Goal: Task Accomplishment & Management: Use online tool/utility

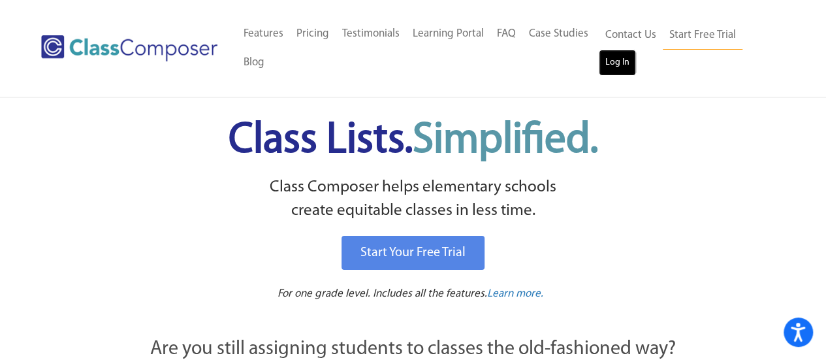
click at [619, 66] on link "Log In" at bounding box center [616, 63] width 37 height 26
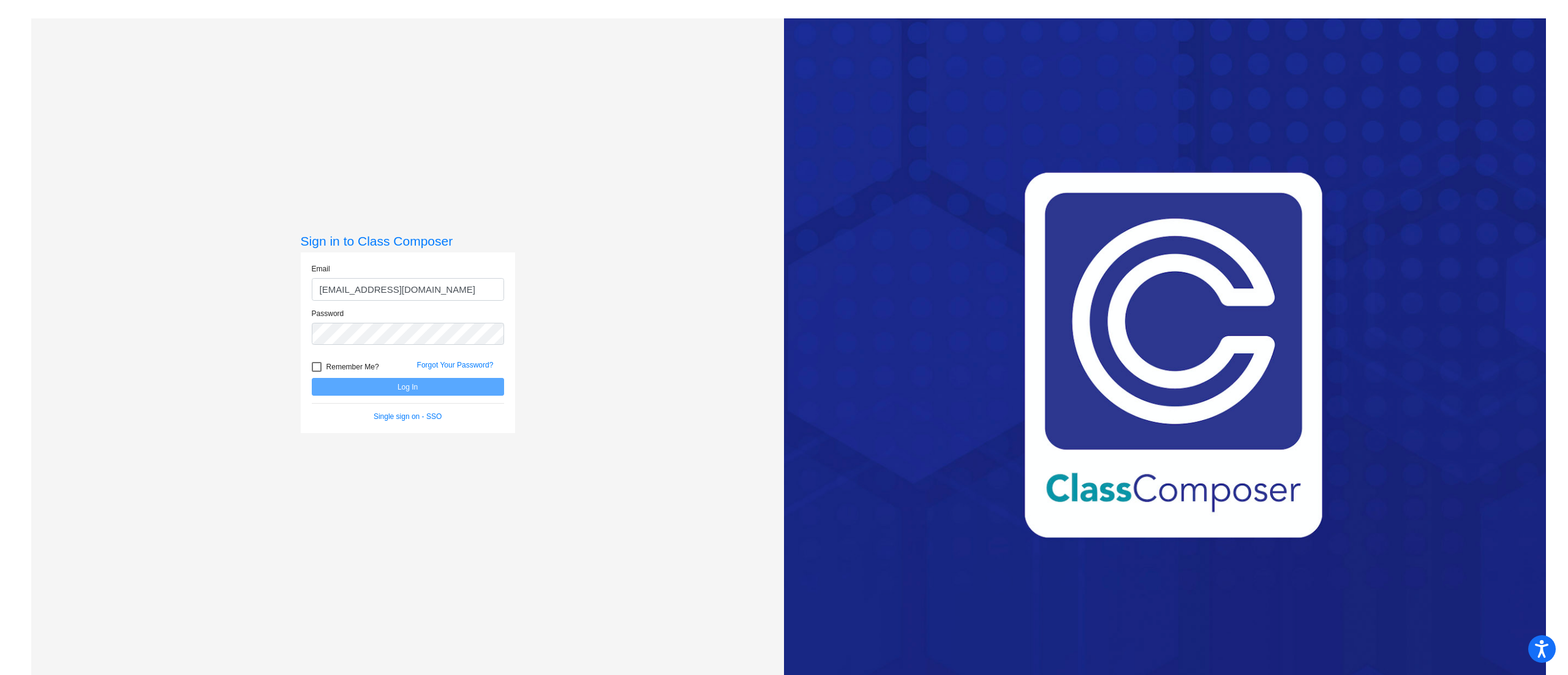
click at [426, 290] on input "cfellona@gmail.com" at bounding box center [407, 289] width 192 height 23
type input "[EMAIL_ADDRESS][DOMAIN_NAME]"
click at [312, 378] on button "Log In" at bounding box center [407, 387] width 192 height 18
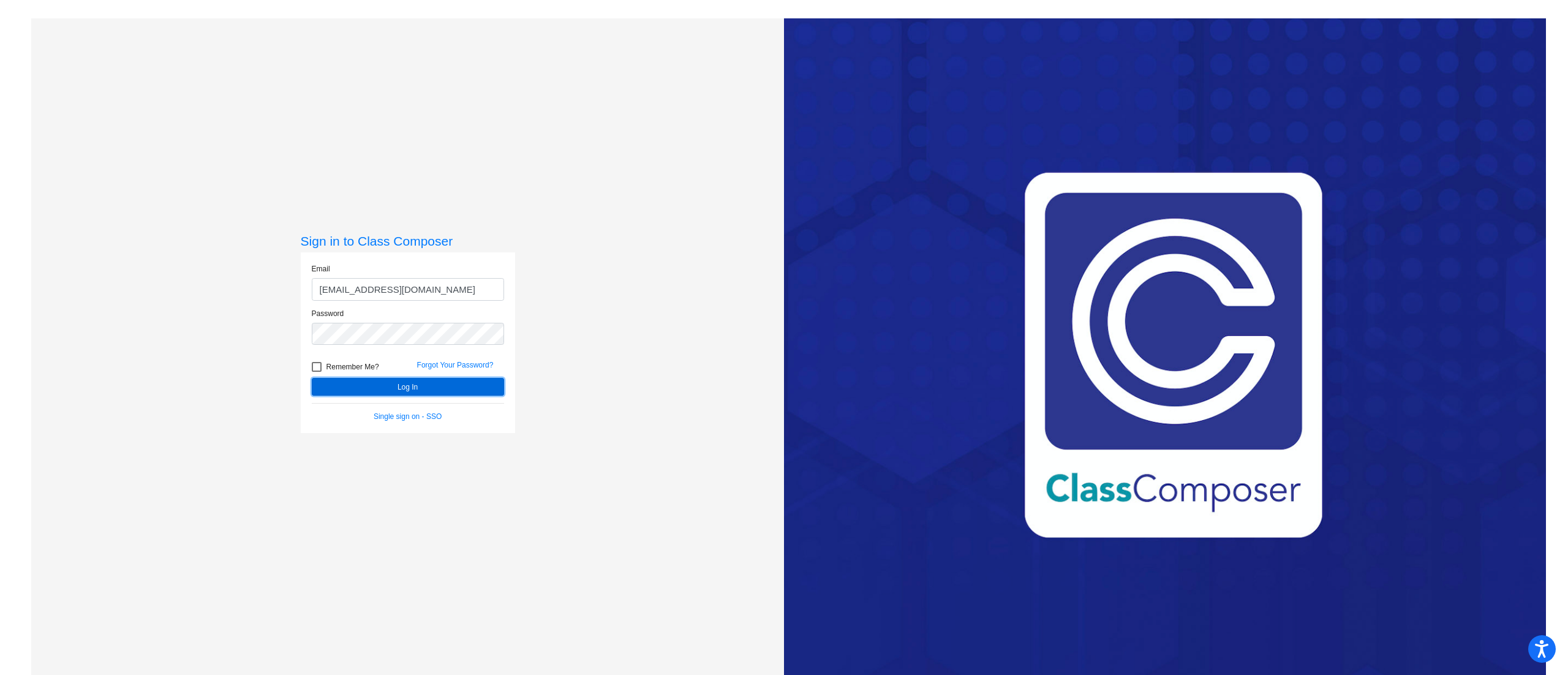
click at [433, 384] on button "Log In" at bounding box center [407, 387] width 192 height 18
click at [312, 378] on button "Log In" at bounding box center [407, 387] width 192 height 18
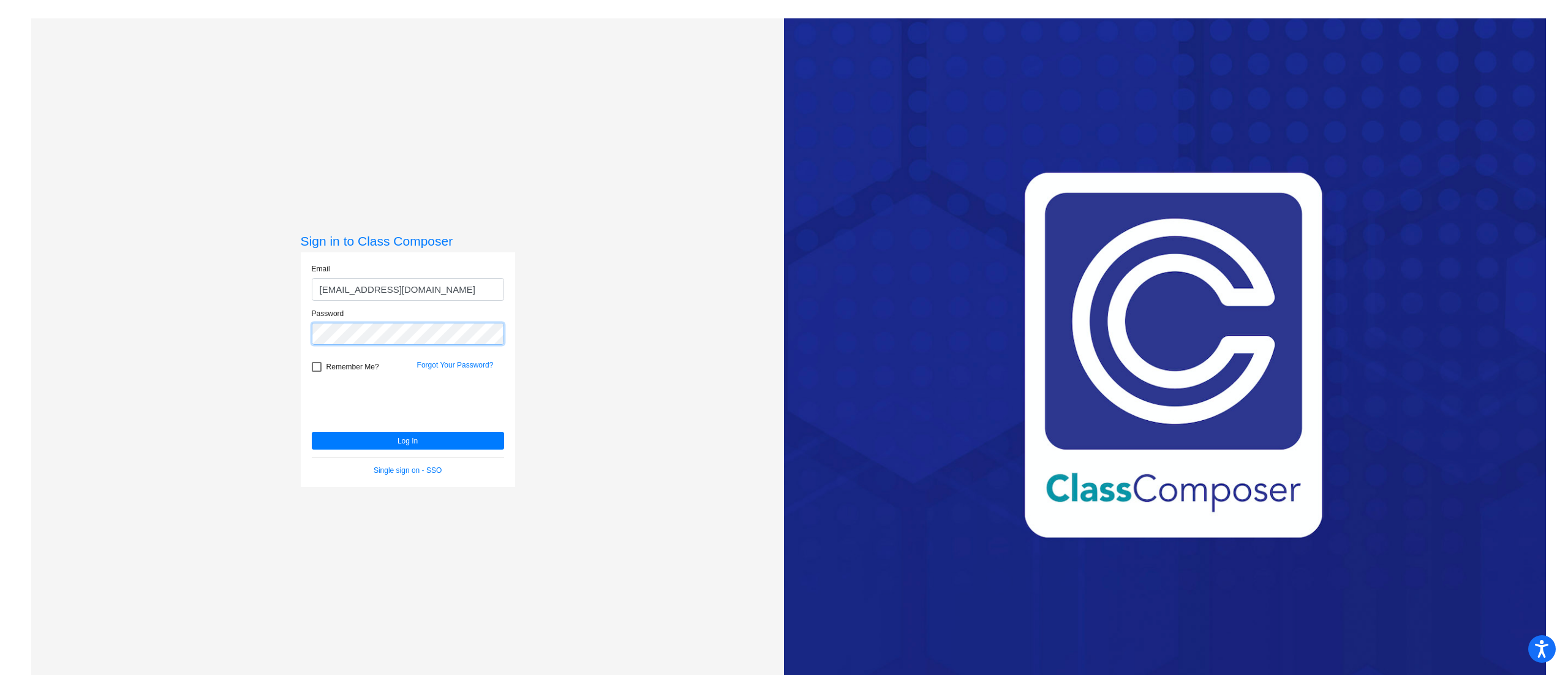
click at [312, 432] on button "Log In" at bounding box center [407, 440] width 192 height 18
click at [354, 444] on button "Log In" at bounding box center [407, 440] width 192 height 18
click at [312, 432] on button "Log In" at bounding box center [407, 440] width 192 height 18
click at [421, 364] on link "Forgot Your Password?" at bounding box center [455, 364] width 77 height 8
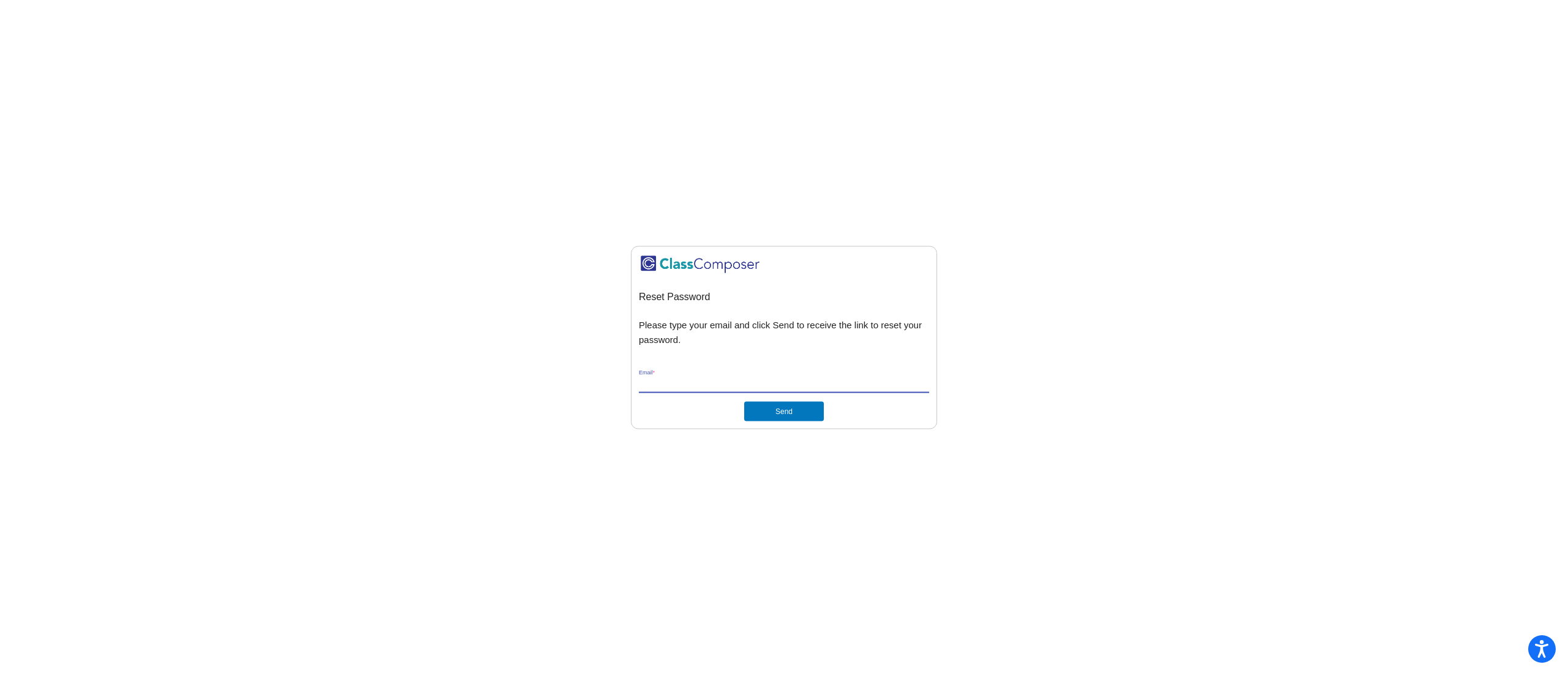
click at [696, 387] on input "Email *" at bounding box center [784, 384] width 290 height 11
type input "[EMAIL_ADDRESS][DOMAIN_NAME]"
click at [768, 407] on button "Send" at bounding box center [784, 410] width 80 height 20
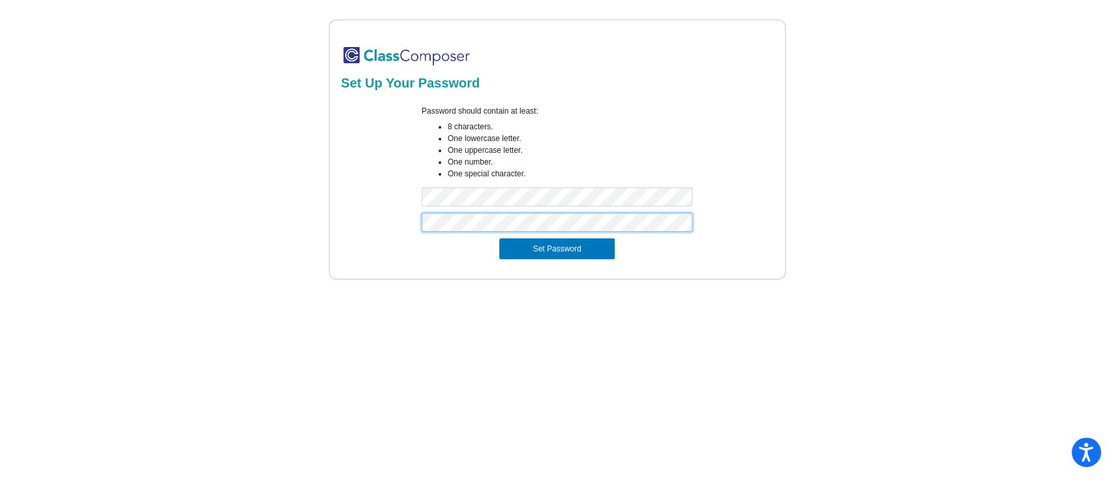
click at [499, 238] on button "Set Password" at bounding box center [556, 248] width 115 height 21
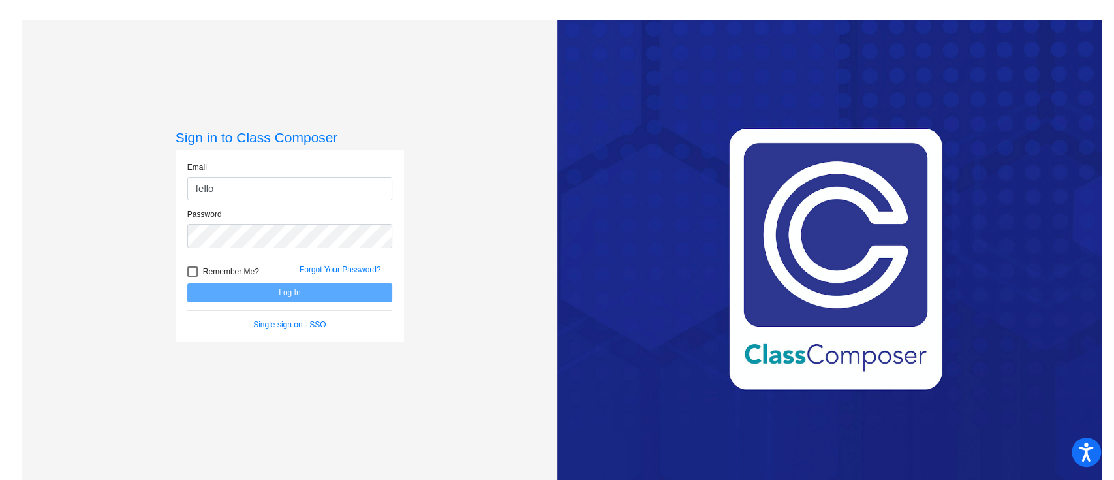
type input "[EMAIL_ADDRESS][DOMAIN_NAME]"
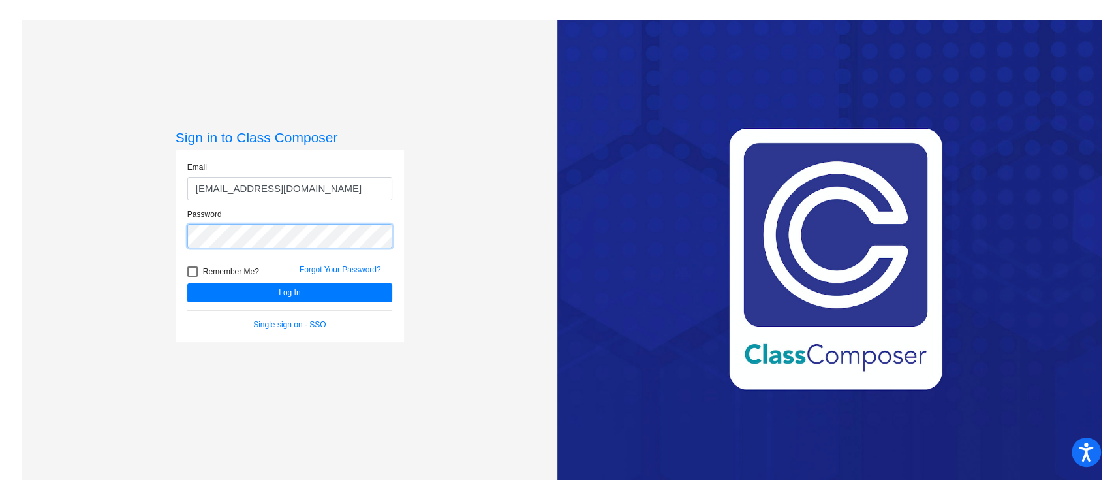
click at [187, 283] on button "Log In" at bounding box center [289, 292] width 205 height 19
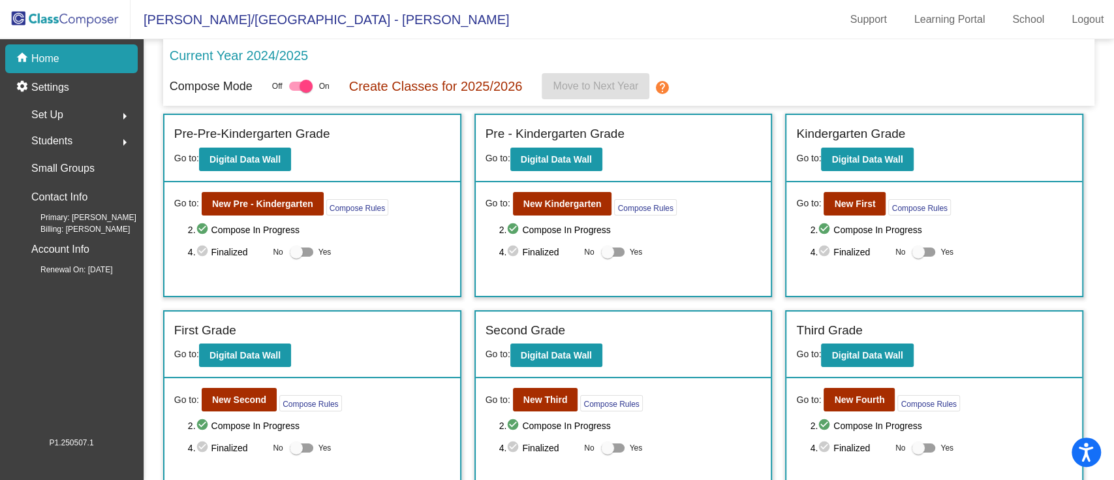
scroll to position [206, 0]
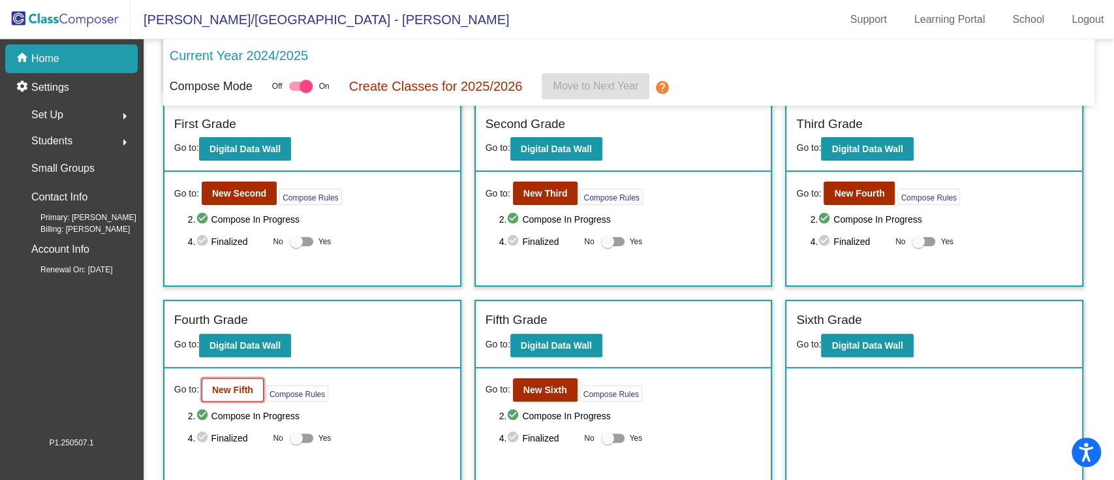
click at [236, 392] on button "New Fifth" at bounding box center [233, 389] width 62 height 23
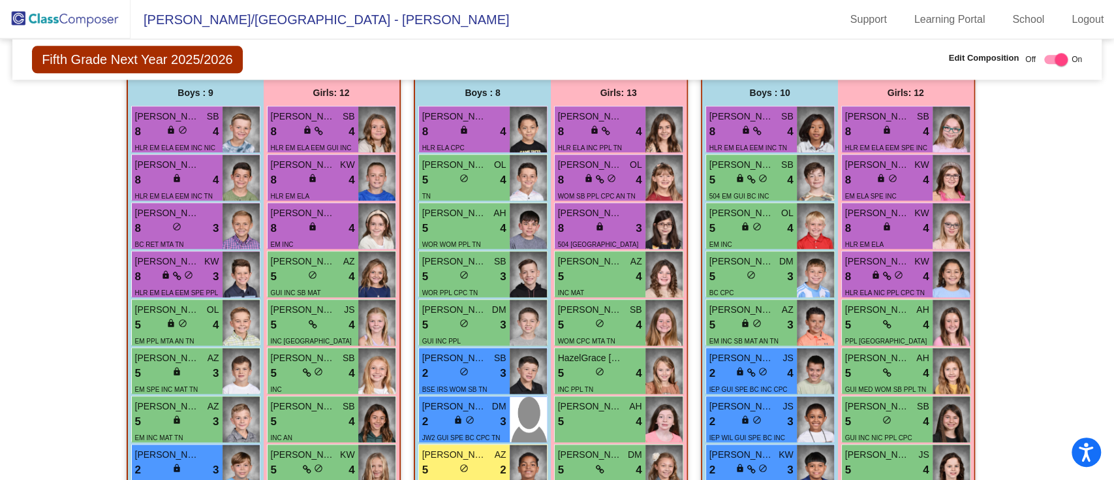
scroll to position [1139, 0]
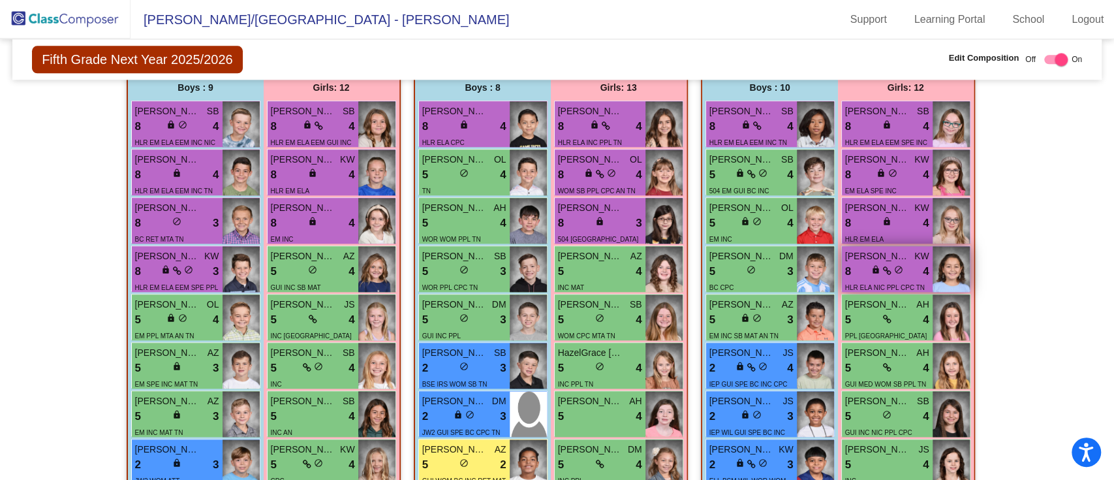
click at [861, 263] on div "8 lock do_not_disturb_alt 4" at bounding box center [887, 271] width 84 height 17
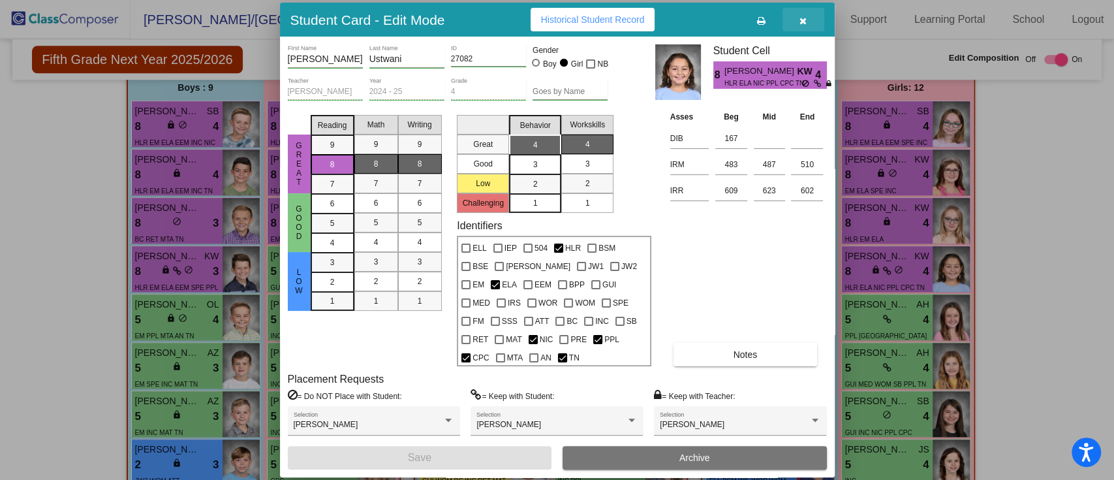
click at [801, 23] on button "button" at bounding box center [804, 19] width 42 height 23
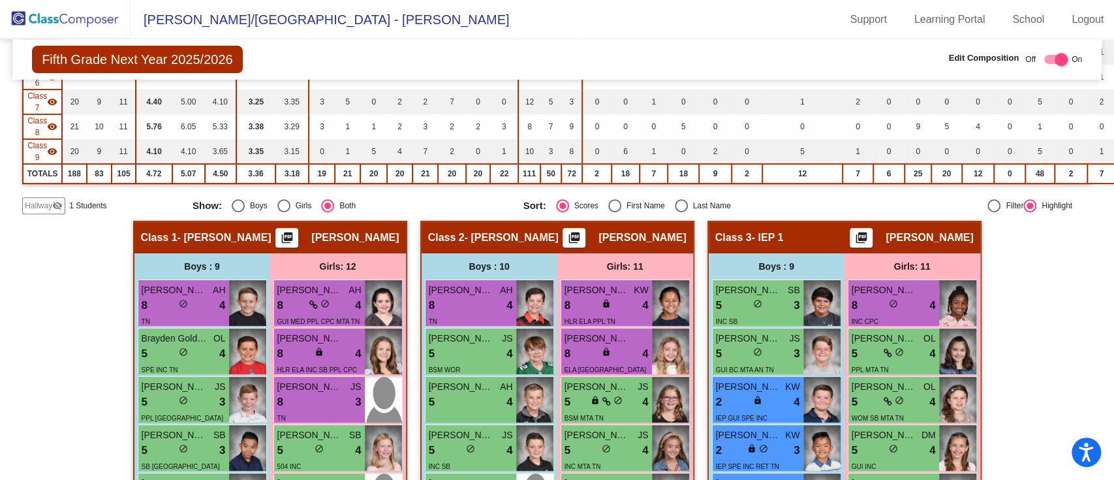
scroll to position [0, 0]
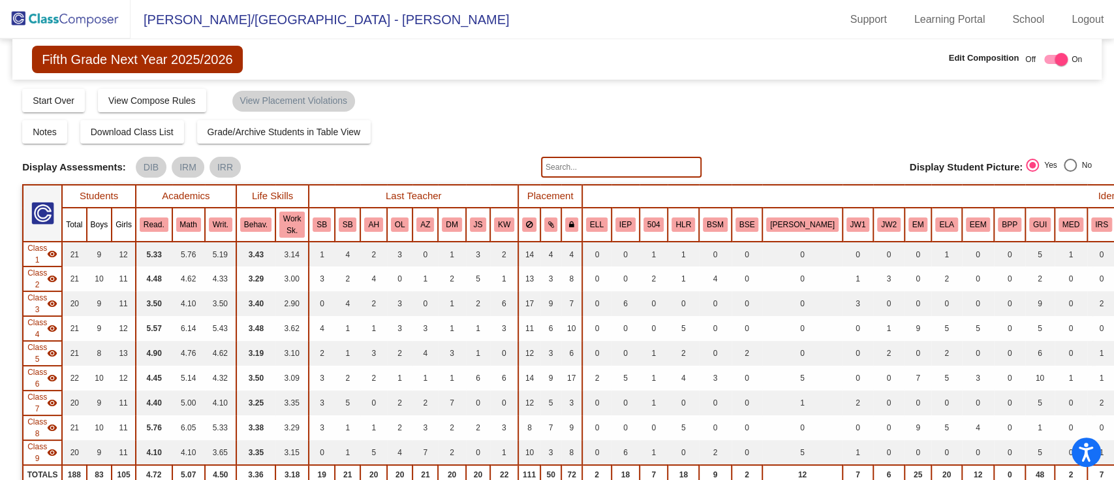
click at [674, 232] on th "HLR" at bounding box center [683, 225] width 31 height 34
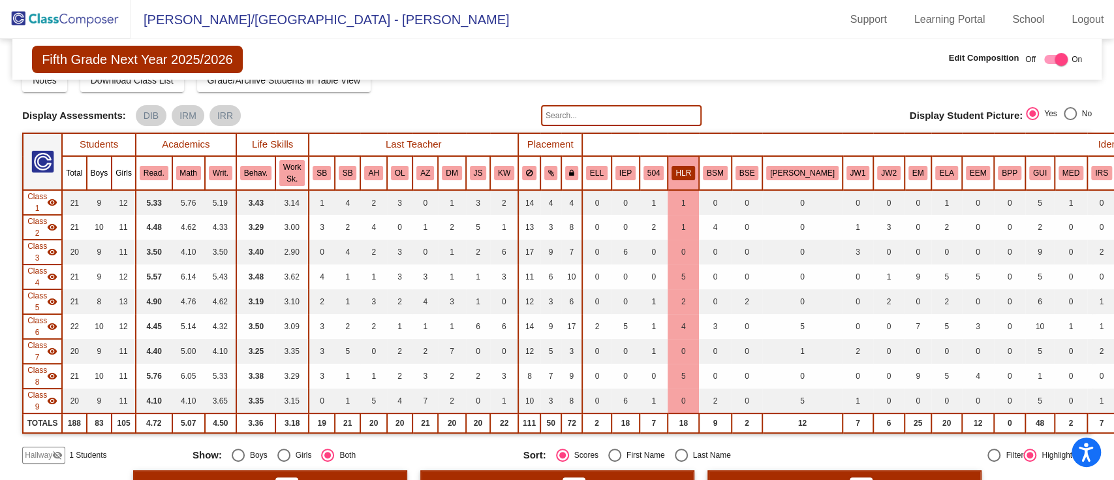
scroll to position [52, 0]
click at [935, 176] on button "ELA" at bounding box center [946, 172] width 22 height 14
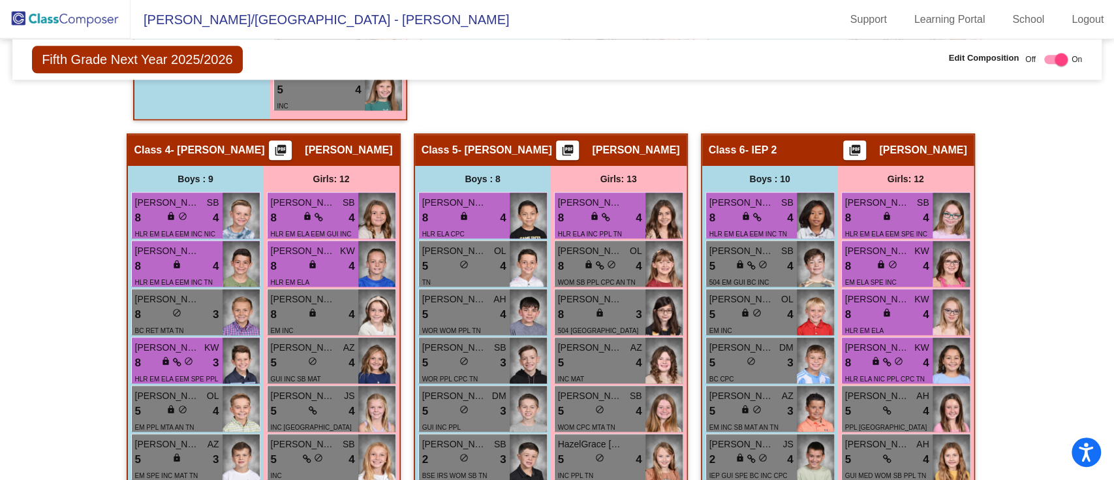
scroll to position [1049, 0]
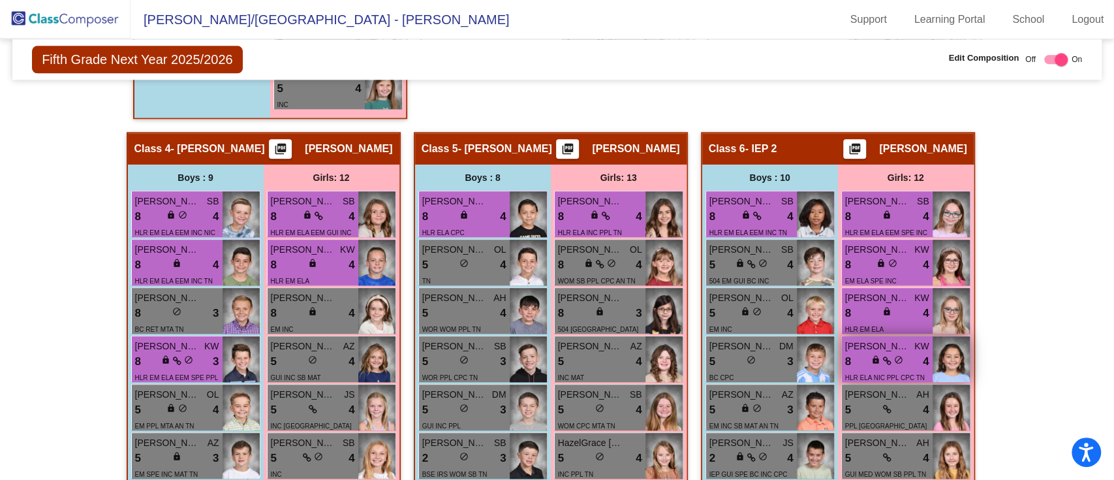
click at [914, 370] on div "HLR ELA NIC PPL CPC TN" at bounding box center [885, 377] width 80 height 14
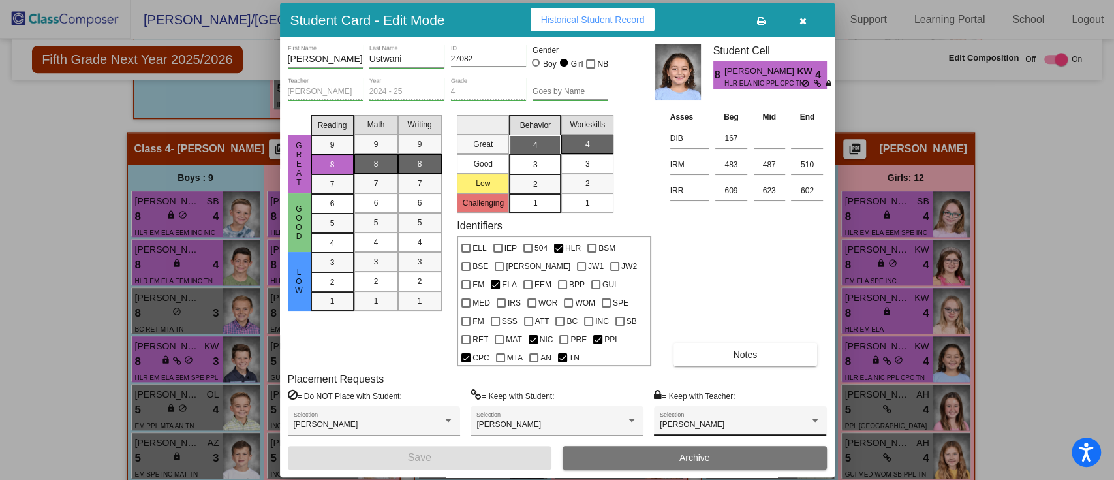
click at [674, 414] on div "Jessica Souders Selection" at bounding box center [740, 423] width 161 height 23
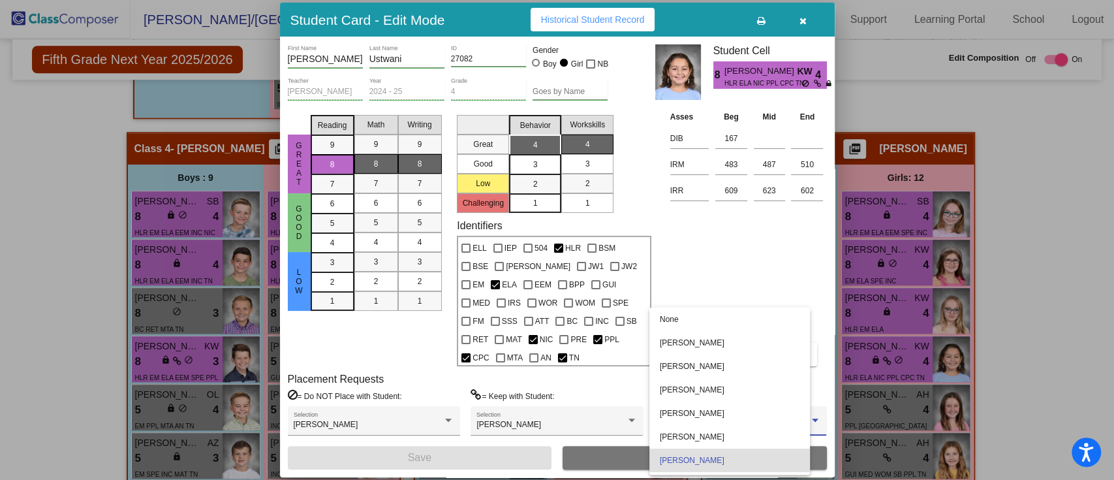
scroll to position [62, 0]
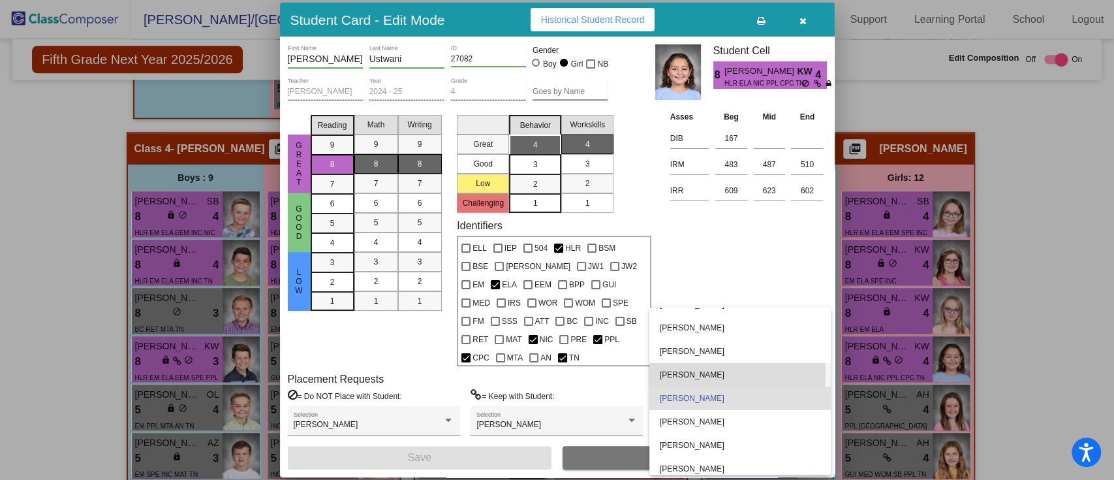
click at [699, 373] on span "Jennifer Mankey" at bounding box center [740, 374] width 161 height 23
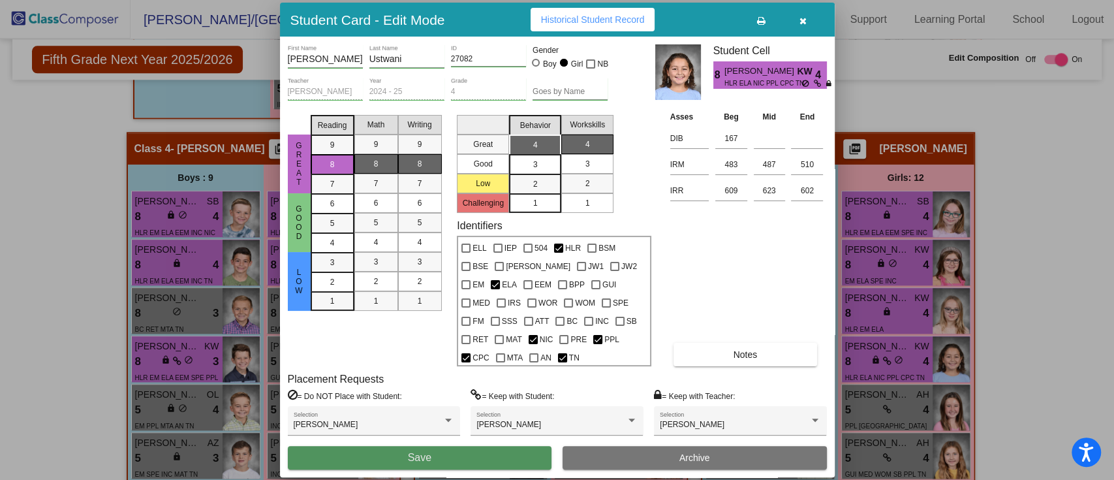
click at [540, 449] on button "Save" at bounding box center [420, 457] width 264 height 23
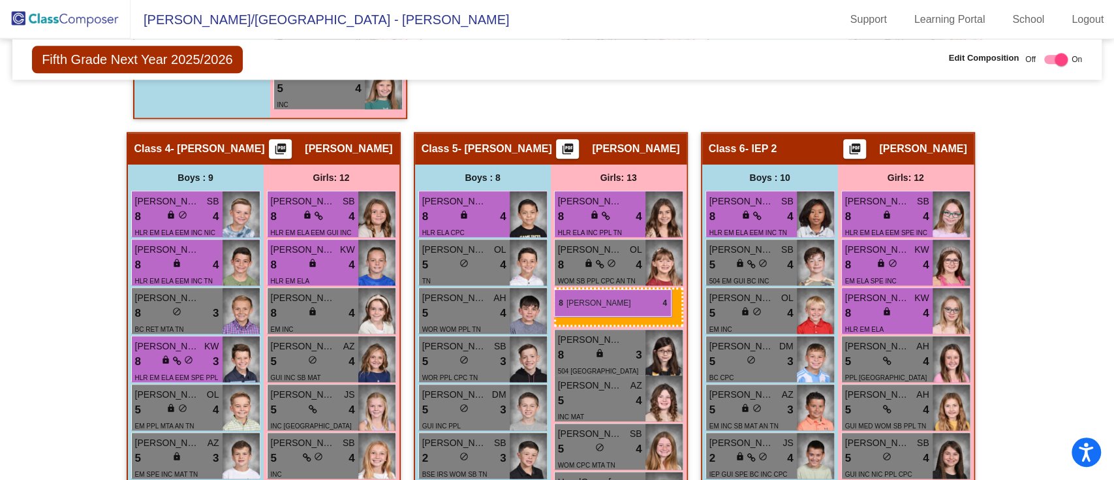
drag, startPoint x: 891, startPoint y: 346, endPoint x: 554, endPoint y: 289, distance: 341.5
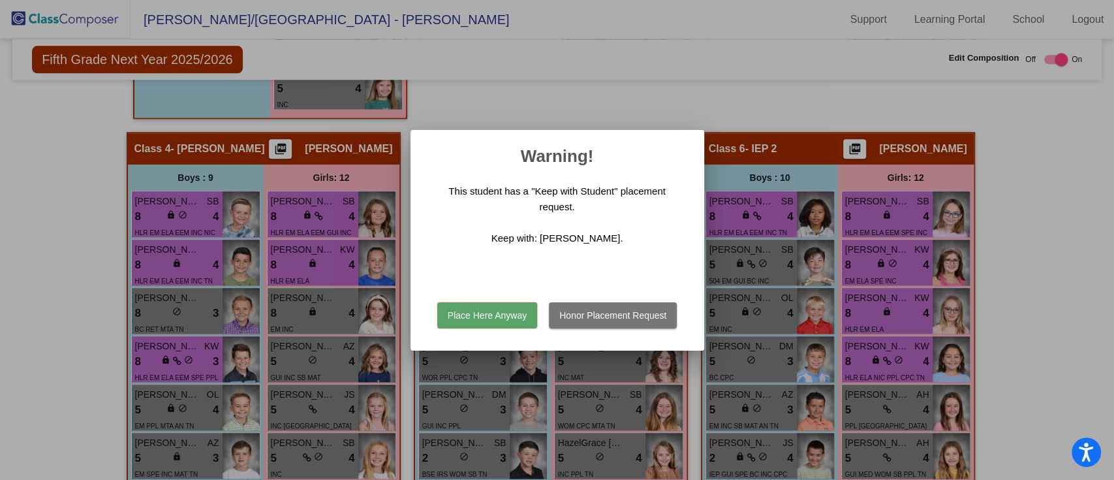
click at [494, 319] on button "Place Here Anyway" at bounding box center [487, 315] width 100 height 26
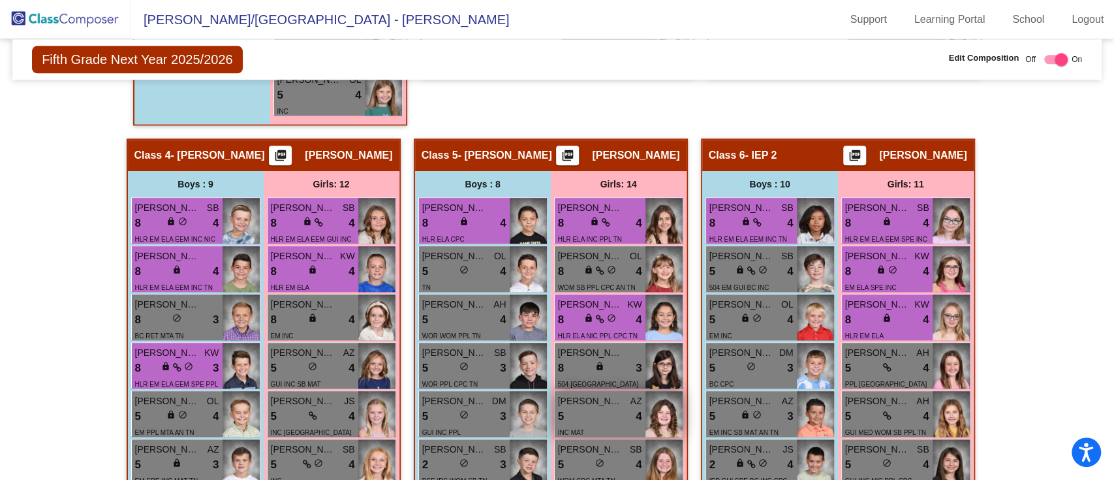
scroll to position [1042, 0]
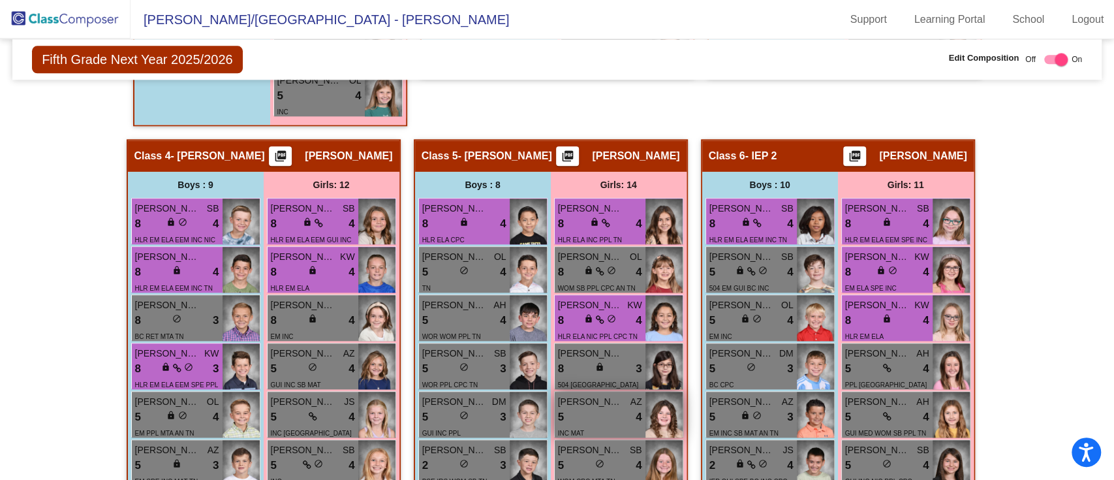
click at [574, 405] on span "Daisy Gimpel" at bounding box center [590, 402] width 65 height 14
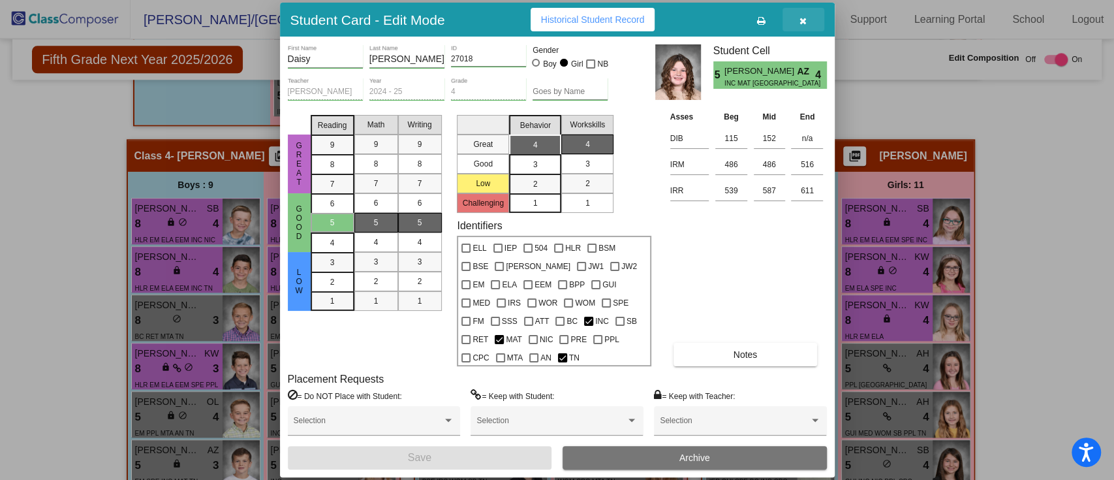
click at [803, 24] on icon "button" at bounding box center [802, 20] width 7 height 9
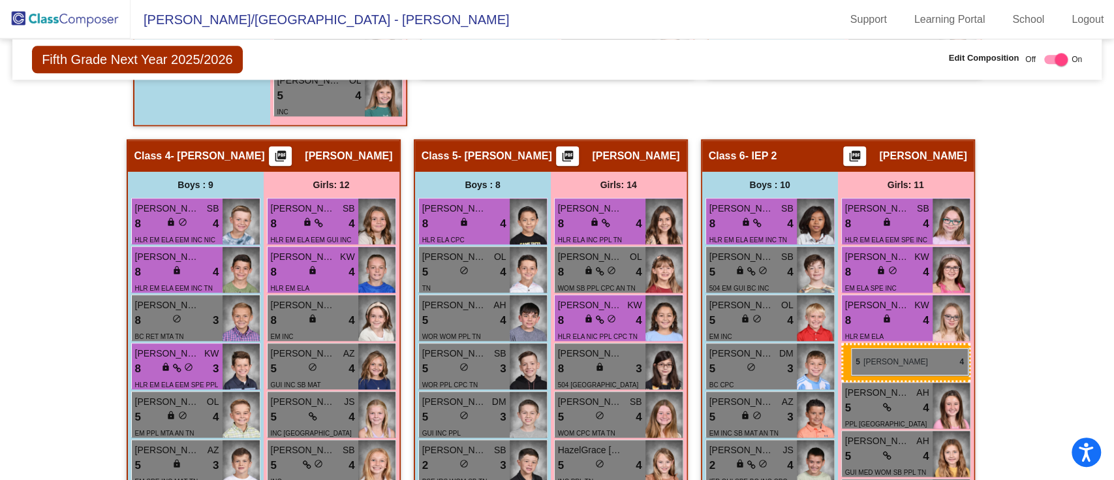
drag, startPoint x: 604, startPoint y: 411, endPoint x: 851, endPoint y: 348, distance: 255.2
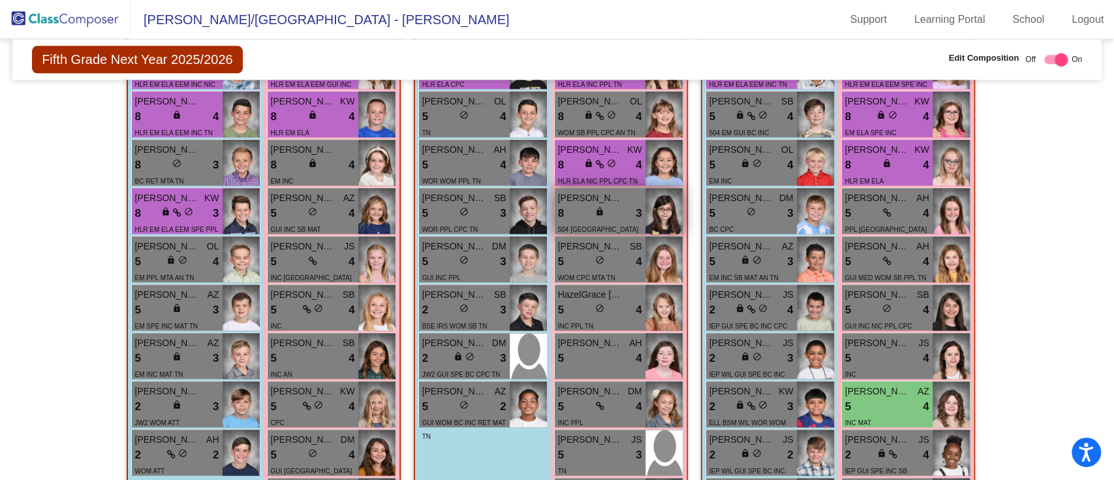
scroll to position [1196, 0]
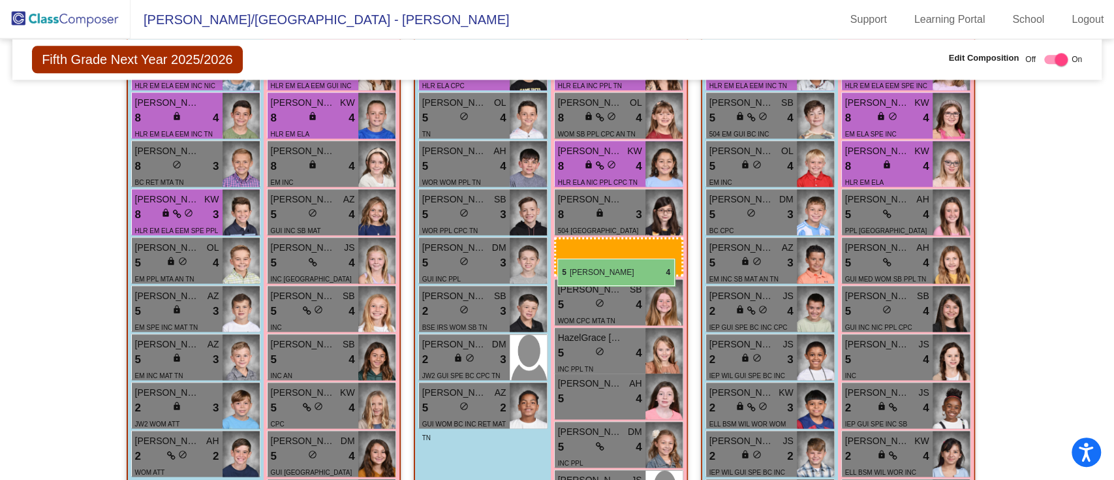
drag, startPoint x: 888, startPoint y: 401, endPoint x: 557, endPoint y: 258, distance: 360.4
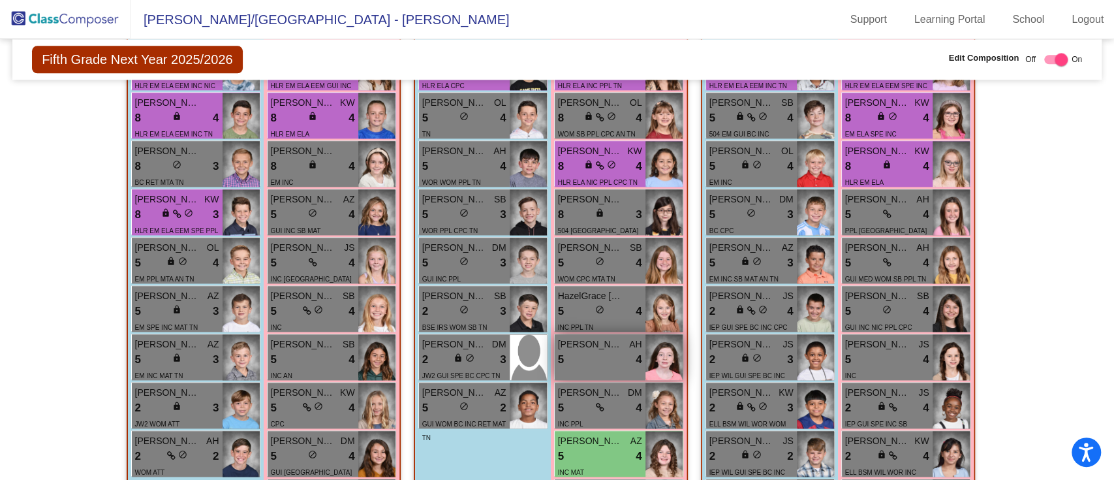
click at [582, 363] on div "5 lock do_not_disturb_alt 4" at bounding box center [600, 359] width 84 height 17
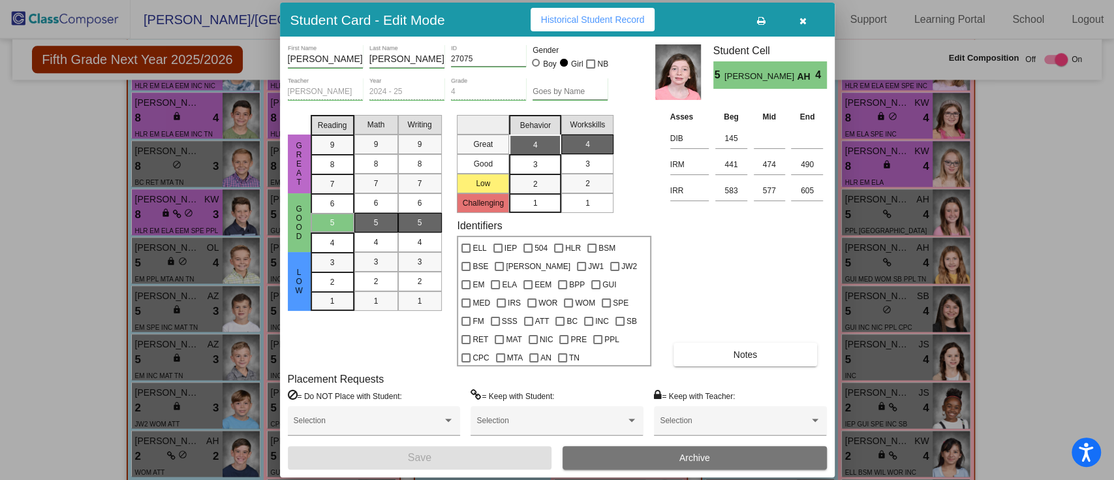
click at [801, 16] on icon "button" at bounding box center [802, 20] width 7 height 9
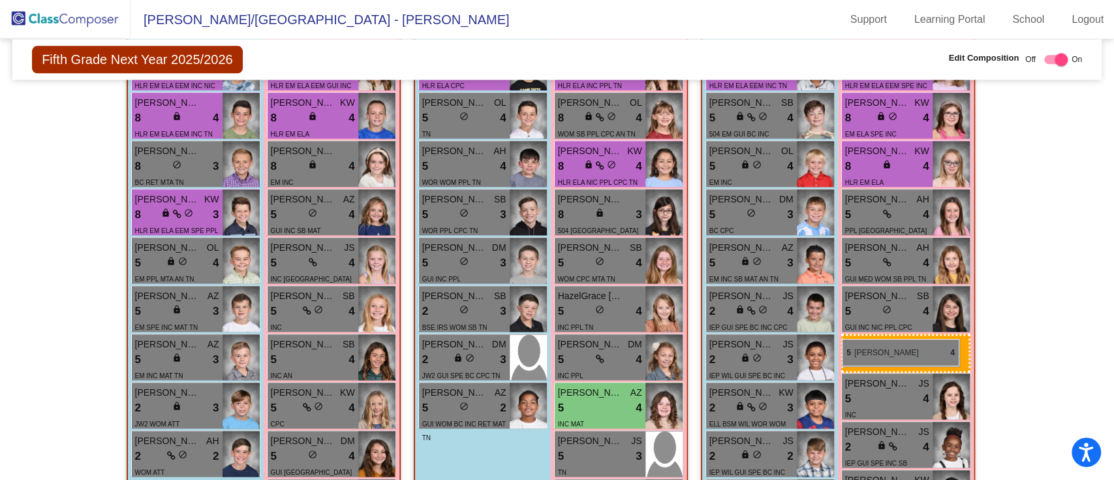
drag, startPoint x: 601, startPoint y: 357, endPoint x: 835, endPoint y: 338, distance: 235.1
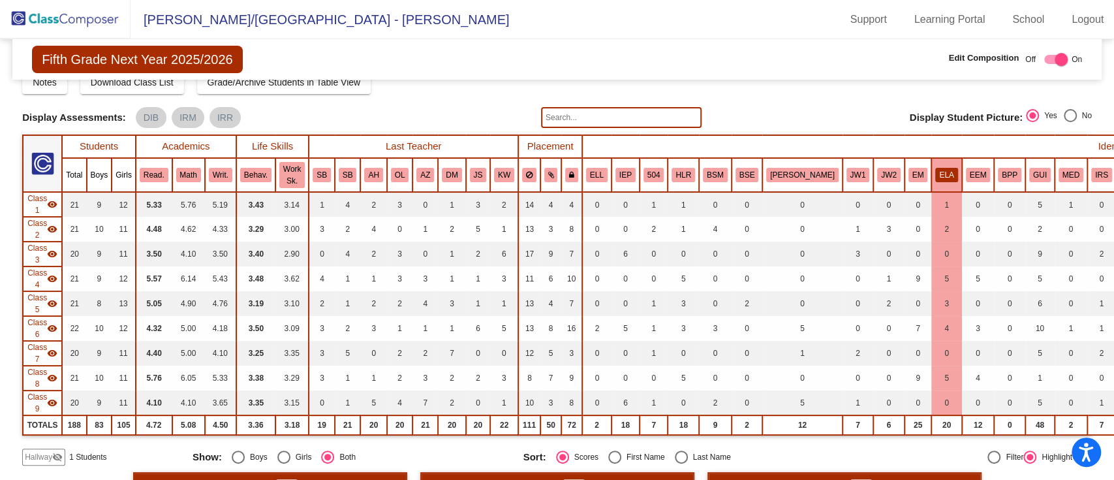
scroll to position [44, 0]
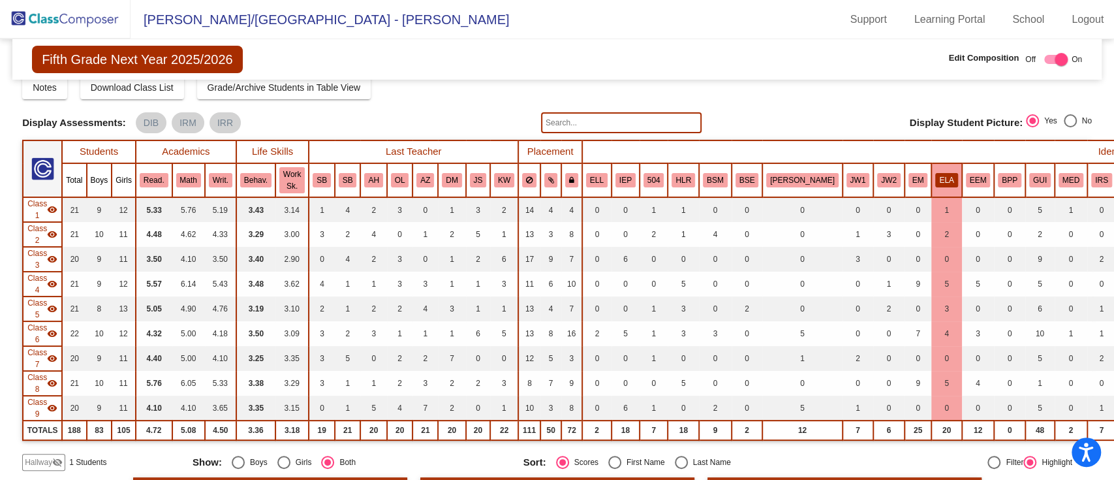
click at [935, 173] on button "ELA" at bounding box center [946, 180] width 22 height 14
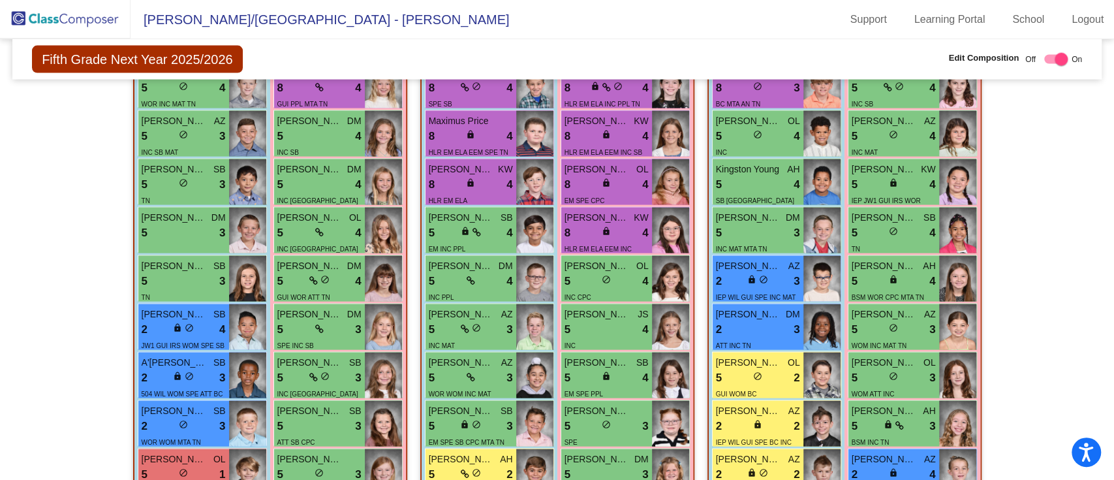
scroll to position [1883, 0]
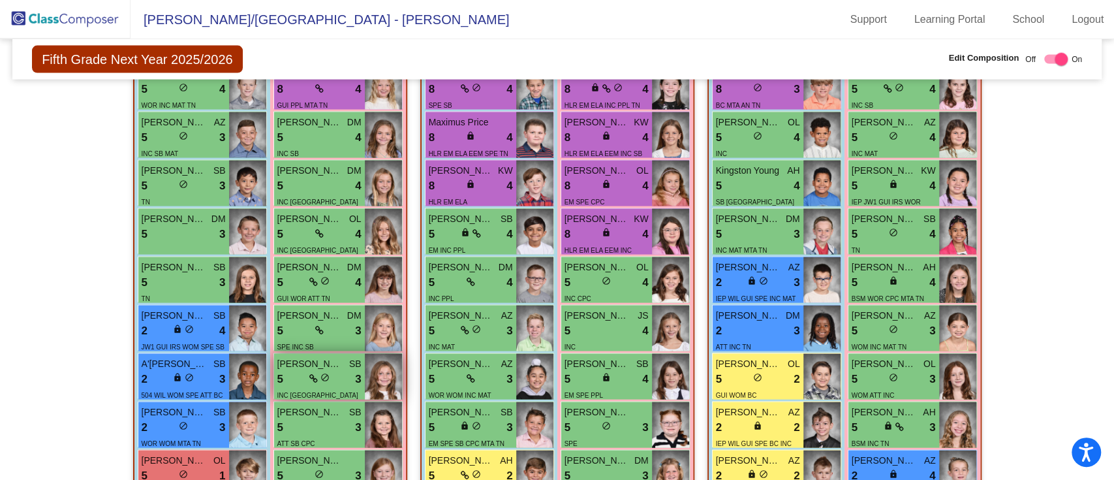
click at [308, 371] on div "5 lock do_not_disturb_alt 3" at bounding box center [319, 379] width 84 height 17
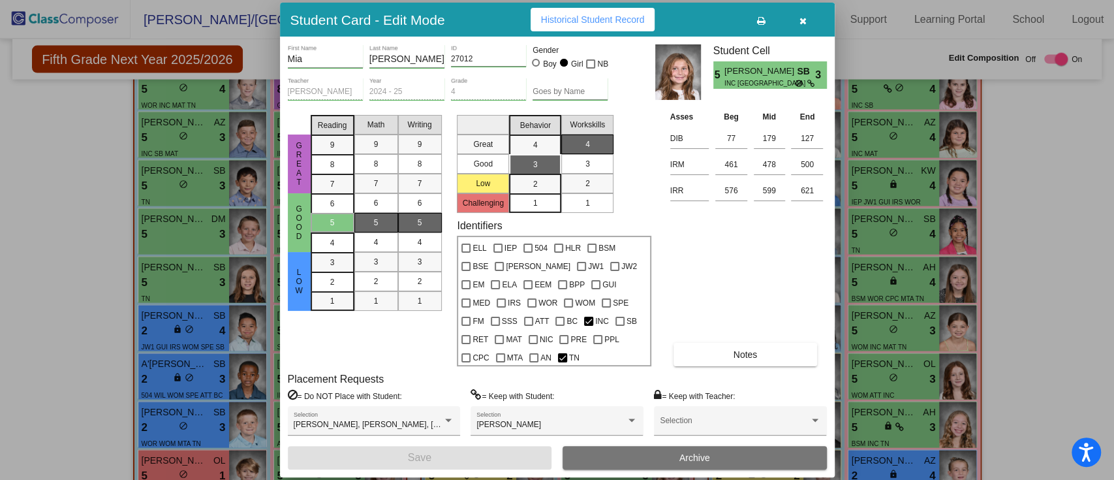
click at [808, 20] on button "button" at bounding box center [804, 19] width 42 height 23
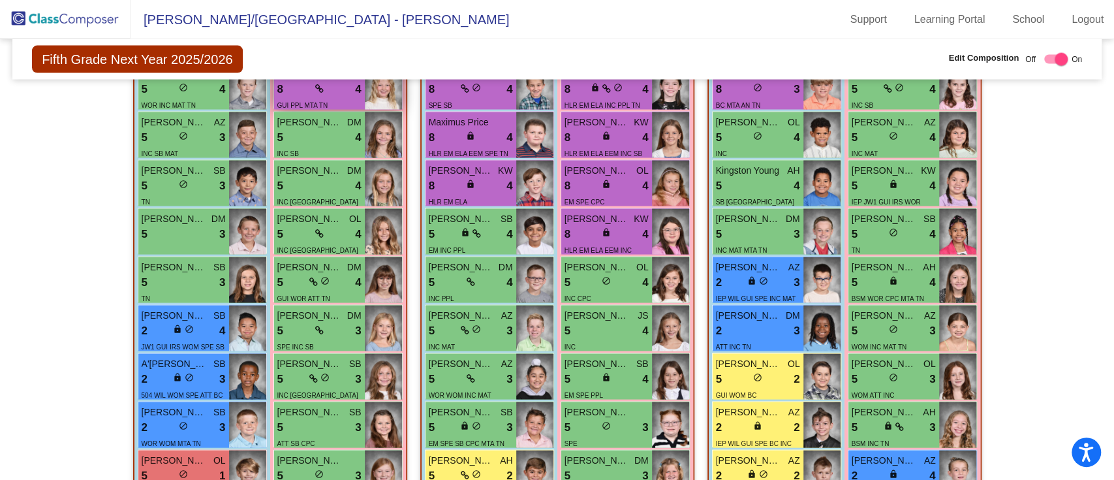
click at [323, 86] on div "8 lock do_not_disturb_alt 4" at bounding box center [319, 89] width 84 height 17
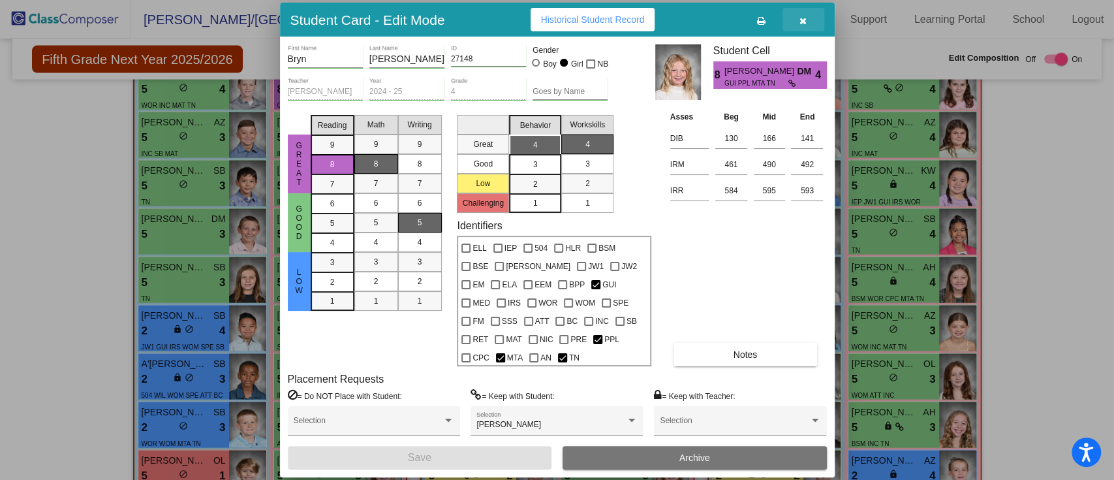
click at [805, 23] on icon "button" at bounding box center [802, 20] width 7 height 9
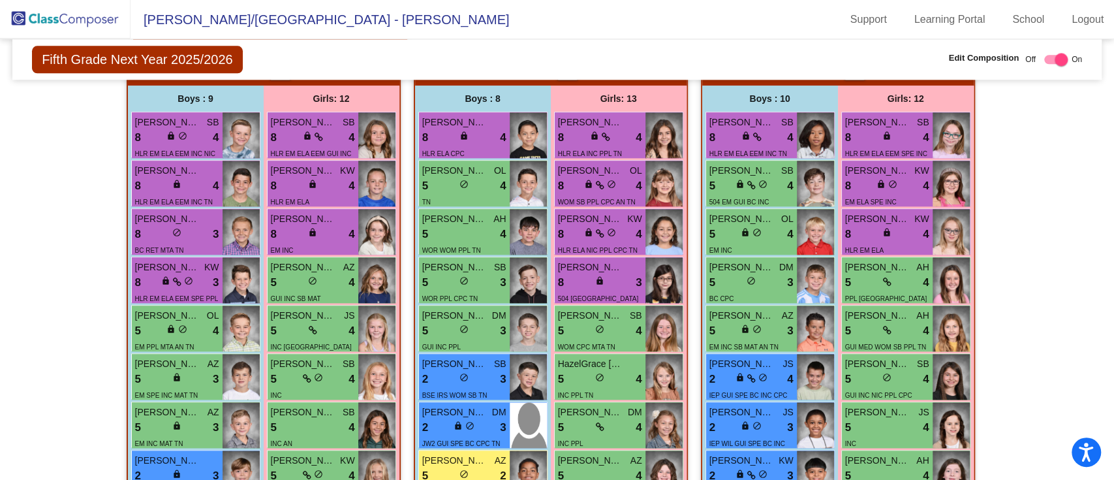
scroll to position [1126, 0]
